Goal: Task Accomplishment & Management: Complete application form

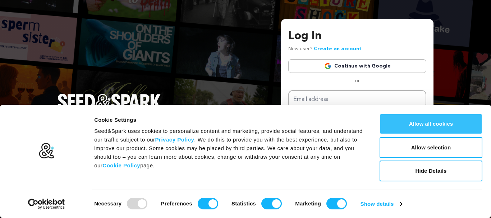
click at [431, 126] on button "Allow all cookies" at bounding box center [431, 124] width 103 height 21
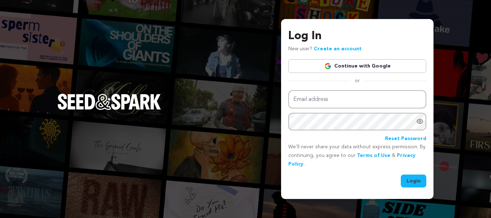
click at [327, 49] on link "Create an account" at bounding box center [338, 48] width 48 height 5
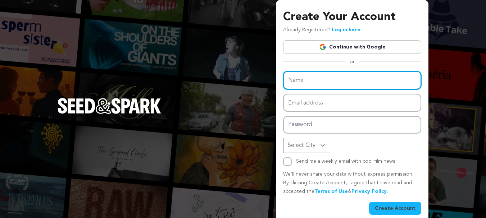
click at [314, 83] on input "Name" at bounding box center [352, 80] width 138 height 18
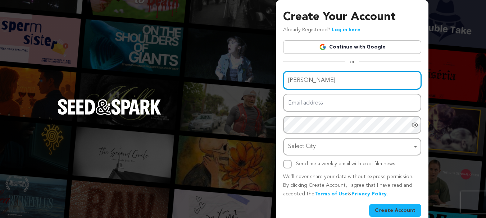
type input "Ashok Kumar Shukla"
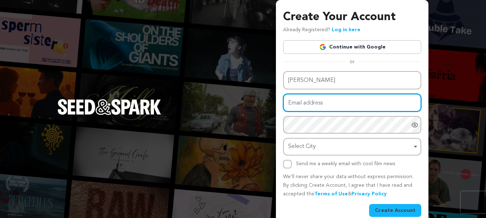
click at [316, 105] on input "Email address" at bounding box center [352, 103] width 138 height 18
type input "astudioentertainment@gmail.com"
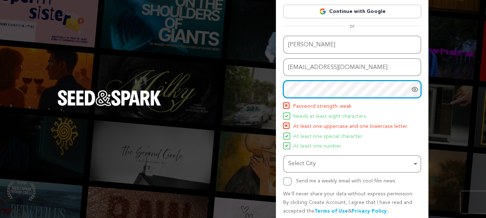
scroll to position [36, 0]
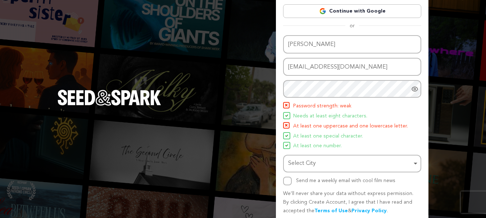
click at [415, 90] on icon "Show password as plain text. Warning: this will display your password on the sc…" at bounding box center [415, 89] width 2 height 2
click at [415, 90] on icon "Hide Password" at bounding box center [414, 89] width 7 height 7
click at [407, 130] on li "At least one uppercase and one lowercase letter." at bounding box center [352, 126] width 138 height 9
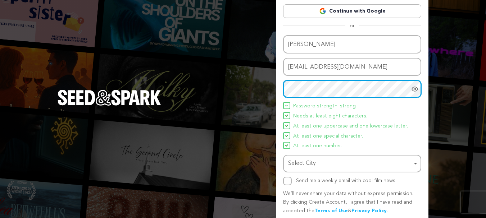
click at [417, 164] on div "Select City Remove item" at bounding box center [352, 163] width 131 height 13
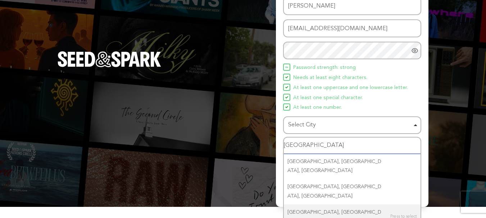
scroll to position [76, 0]
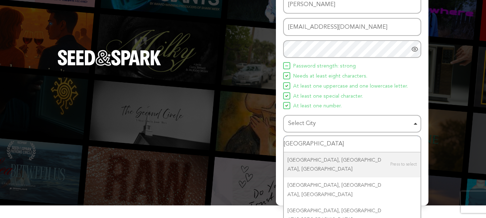
type input "Mumbai,"
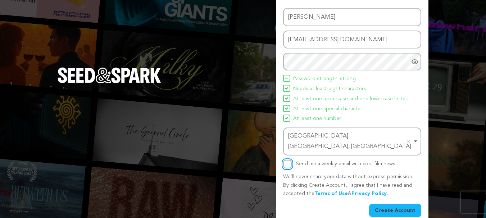
click at [287, 160] on input "Send me a weekly email with cool film news" at bounding box center [287, 164] width 9 height 9
checkbox input "true"
click at [402, 204] on button "Create Account" at bounding box center [395, 210] width 52 height 13
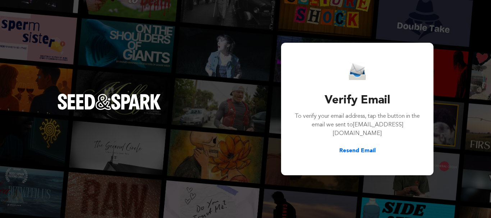
click at [259, 92] on div "Verify Email To verify your email address, tap the button in the email we sent …" at bounding box center [245, 109] width 491 height 218
click at [220, 39] on div "Verify Email To verify your email address, tap the button in the email we sent …" at bounding box center [245, 109] width 491 height 218
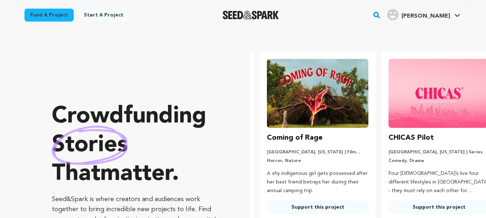
click at [457, 14] on icon at bounding box center [457, 16] width 6 height 4
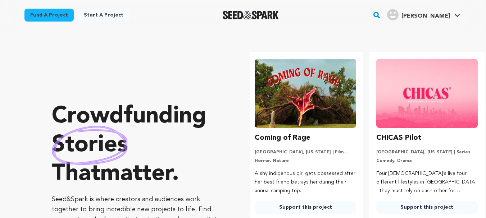
scroll to position [0, 127]
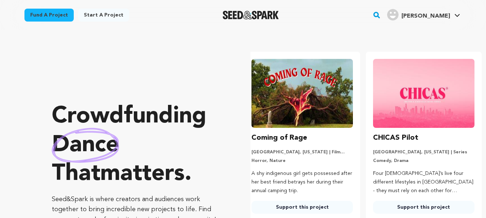
click at [108, 13] on link "Start a project" at bounding box center [103, 15] width 51 height 13
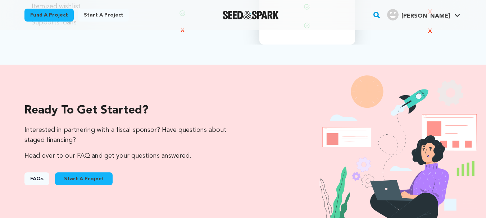
scroll to position [683, 0]
drag, startPoint x: 23, startPoint y: 126, endPoint x: 200, endPoint y: 150, distance: 178.1
click at [200, 150] on div "Ready to get started? Interested in partnering with a fiscal sponsor? Have ques…" at bounding box center [243, 144] width 460 height 115
copy div "Interested in partnering with a fiscal sponsor? Have questions about staged fin…"
click at [184, 181] on div "FAQs Start A Project" at bounding box center [126, 177] width 204 height 22
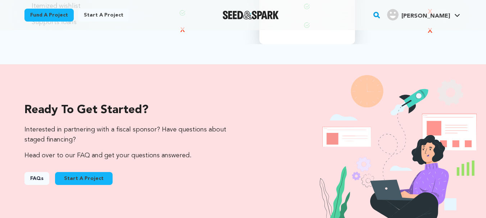
click at [33, 179] on link "FAQs" at bounding box center [36, 178] width 25 height 13
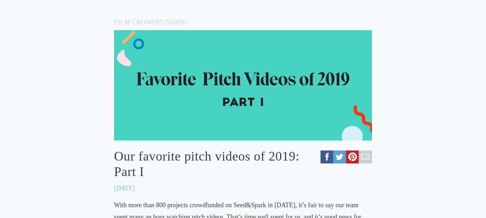
scroll to position [144, 0]
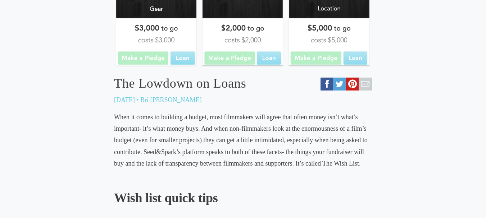
scroll to position [252, 0]
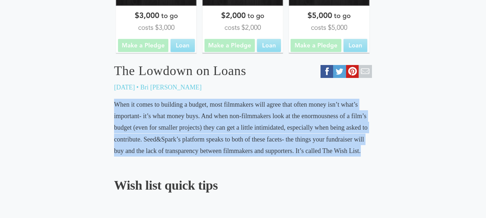
drag, startPoint x: 115, startPoint y: 101, endPoint x: 440, endPoint y: 155, distance: 329.9
copy span "When it comes to building a budget, most filmmakers will agree that often money…"
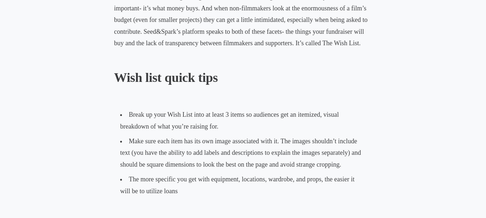
scroll to position [395, 0]
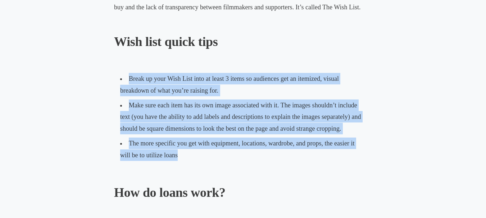
drag, startPoint x: 127, startPoint y: 76, endPoint x: 267, endPoint y: 159, distance: 163.3
click at [267, 159] on ul "Break up your Wish List into at least 3 items so audiences get an itemized, vis…" at bounding box center [243, 117] width 258 height 94
copy ul "Break up your Wish List into at least 3 items so audiences get an itemized, vis…"
click at [335, 90] on li "Break up your Wish List into at least 3 items so audiences get an itemized, vis…" at bounding box center [243, 85] width 252 height 27
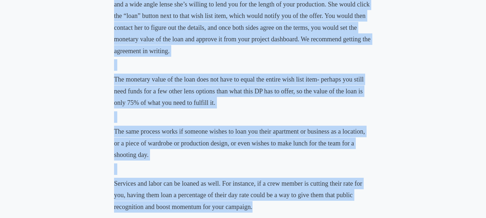
scroll to position [655, 0]
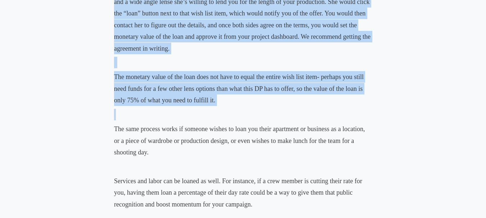
drag, startPoint x: 113, startPoint y: 46, endPoint x: 398, endPoint y: 112, distance: 293.0
copy div "Loans are proposed by your supporters and approved and valued by you, the filmm…"
click at [300, 118] on p at bounding box center [243, 115] width 258 height 12
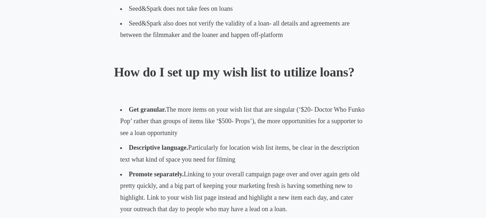
scroll to position [873, 0]
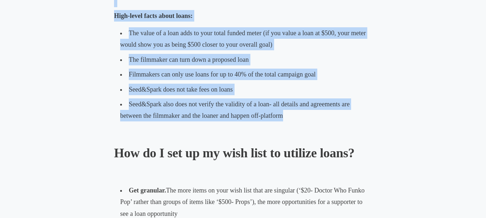
drag, startPoint x: 114, startPoint y: 54, endPoint x: 350, endPoint y: 118, distance: 243.9
click at [350, 118] on div "When it comes to building a budget, most filmmakers will agree that often money…" at bounding box center [243, 157] width 258 height 1358
copy div "The same process works if someone wishes to loan you their apartment or busines…"
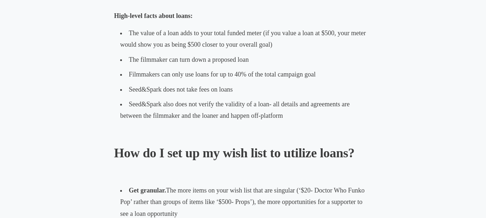
click at [299, 133] on p at bounding box center [243, 134] width 258 height 12
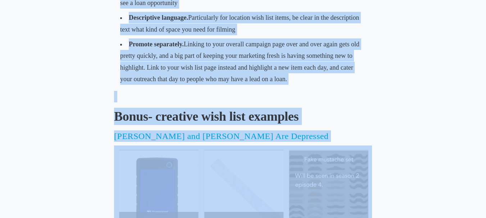
scroll to position [1102, 0]
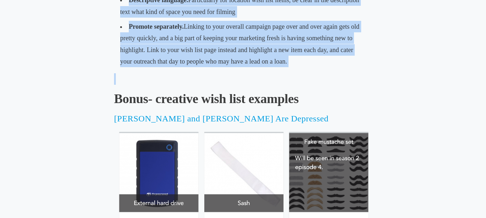
drag, startPoint x: 126, startPoint y: 77, endPoint x: 408, endPoint y: 71, distance: 282.7
copy div "Get granular. The more items on your wish list that are singular (‘$20- Doctor …"
click at [317, 46] on span "Linking to your overall campaign page over and over again gets old pretty quick…" at bounding box center [239, 44] width 239 height 42
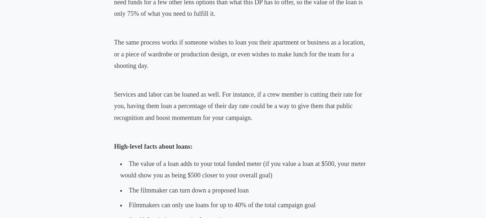
scroll to position [490, 0]
